Goal: Task Accomplishment & Management: Complete application form

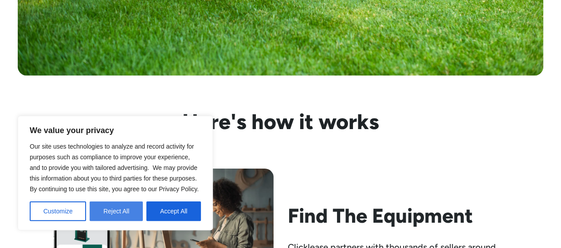
scroll to position [709, 0]
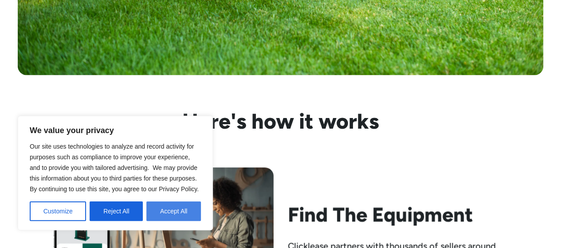
click at [166, 203] on button "Accept All" at bounding box center [173, 211] width 55 height 20
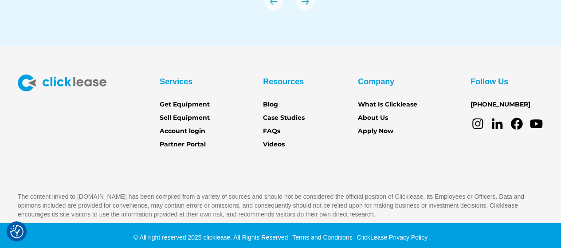
scroll to position [3178, 0]
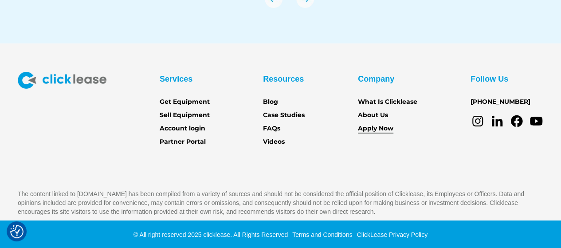
click at [380, 124] on link "Apply Now" at bounding box center [375, 129] width 35 height 10
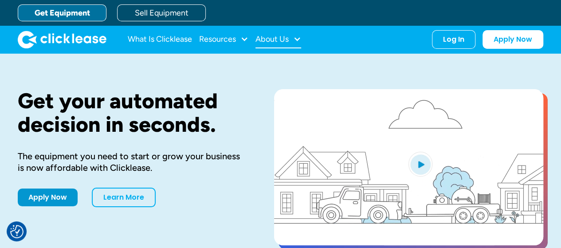
click at [285, 39] on div "About Us" at bounding box center [271, 39] width 33 height 0
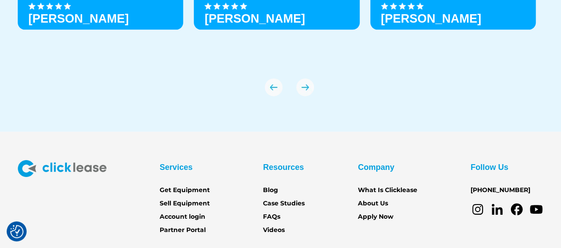
scroll to position [3101, 0]
